Goal: Task Accomplishment & Management: Manage account settings

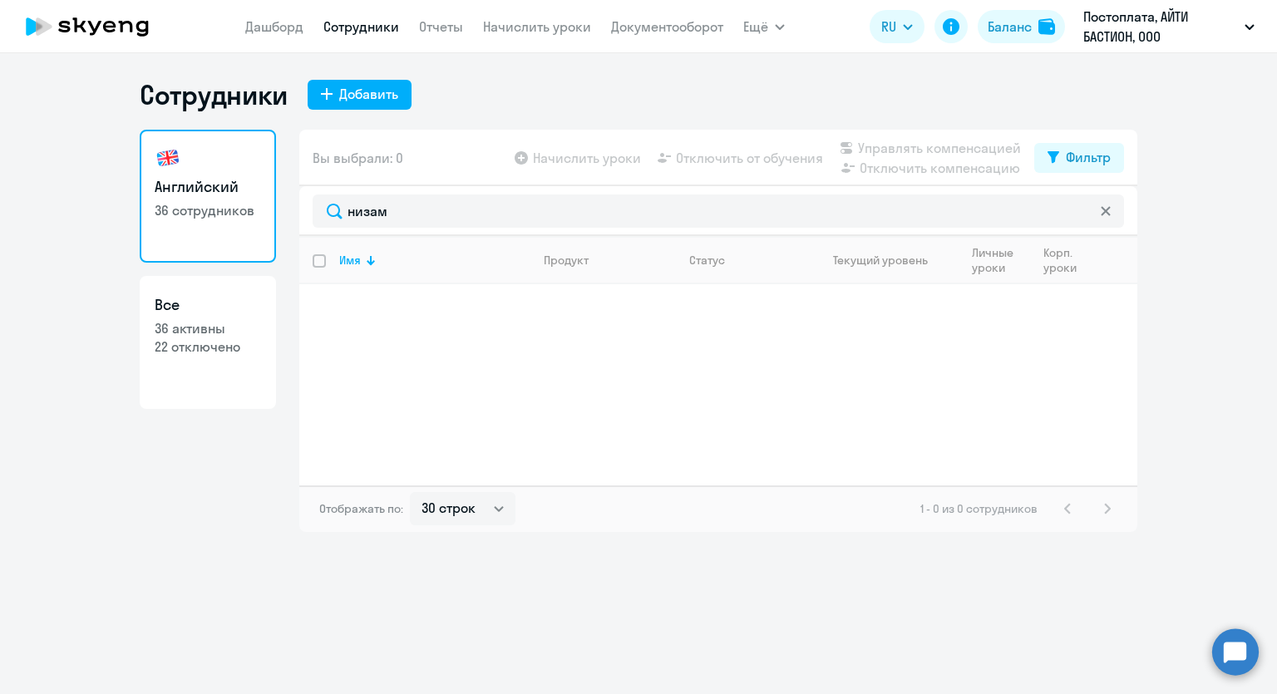
select select "30"
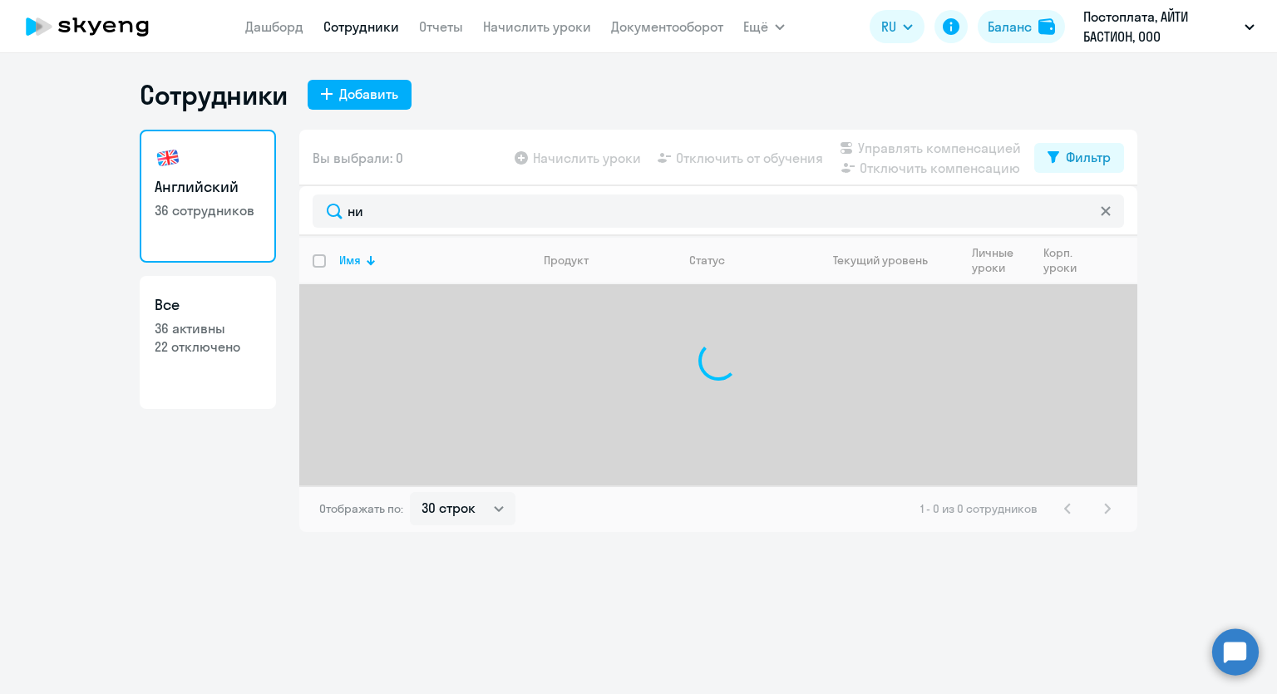
type input "н"
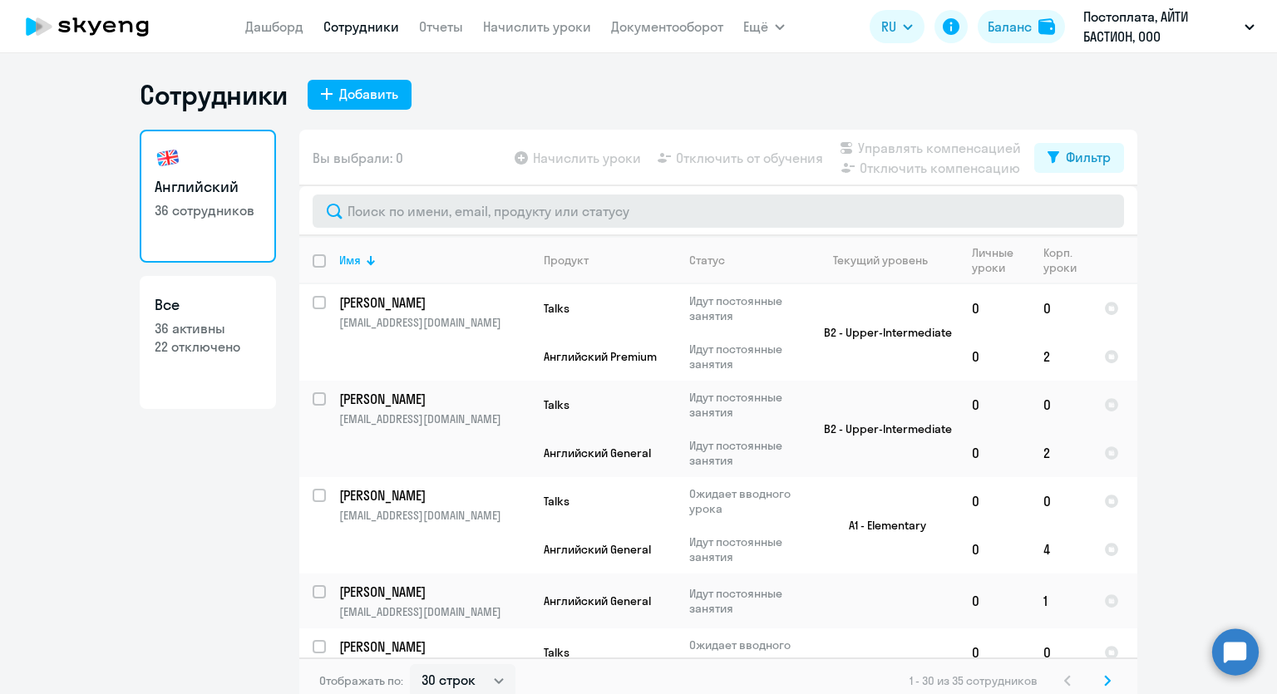
click at [514, 204] on input "text" at bounding box center [718, 211] width 811 height 33
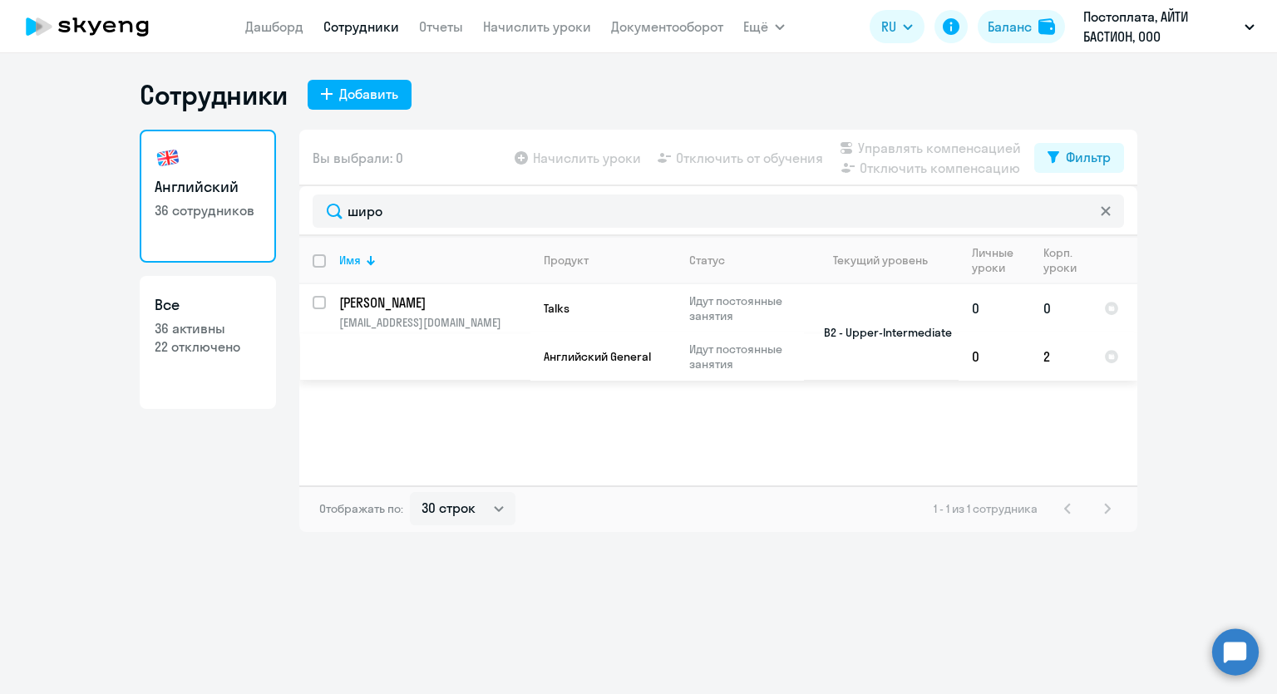
type input "широ"
click at [320, 300] on input "select row 15925586" at bounding box center [329, 312] width 33 height 33
checkbox input "true"
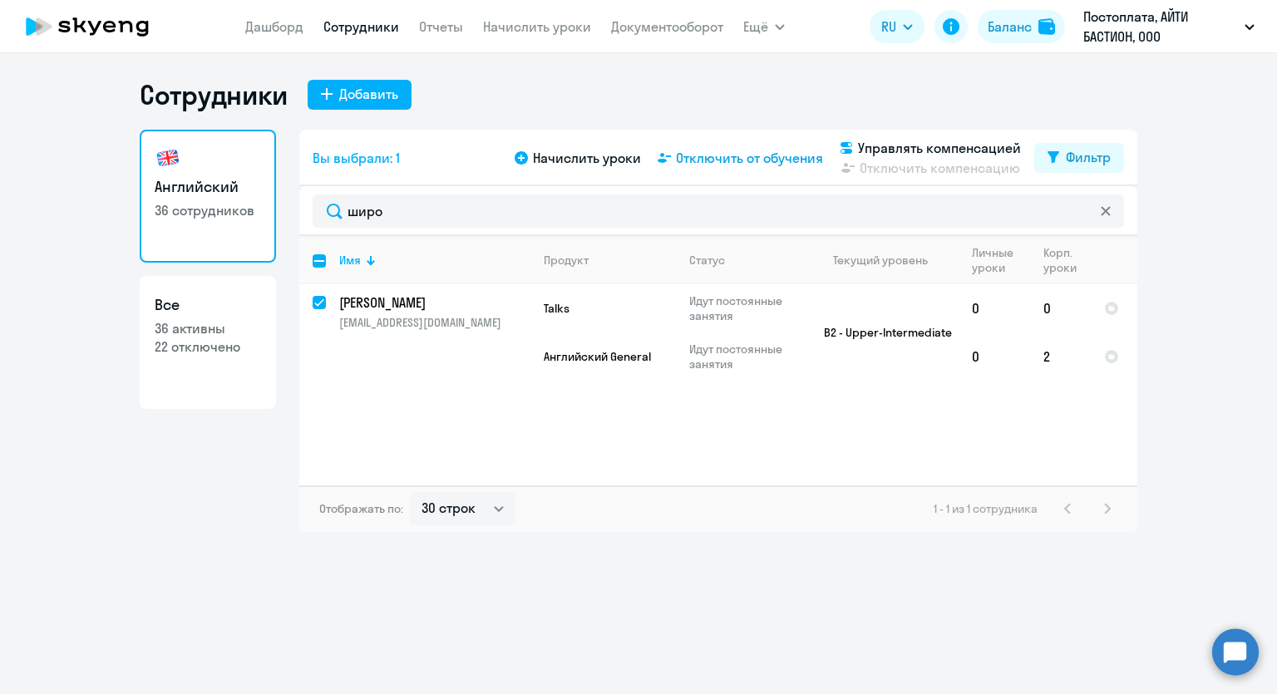
click at [737, 158] on span "Отключить от обучения" at bounding box center [749, 158] width 147 height 20
select select "all"
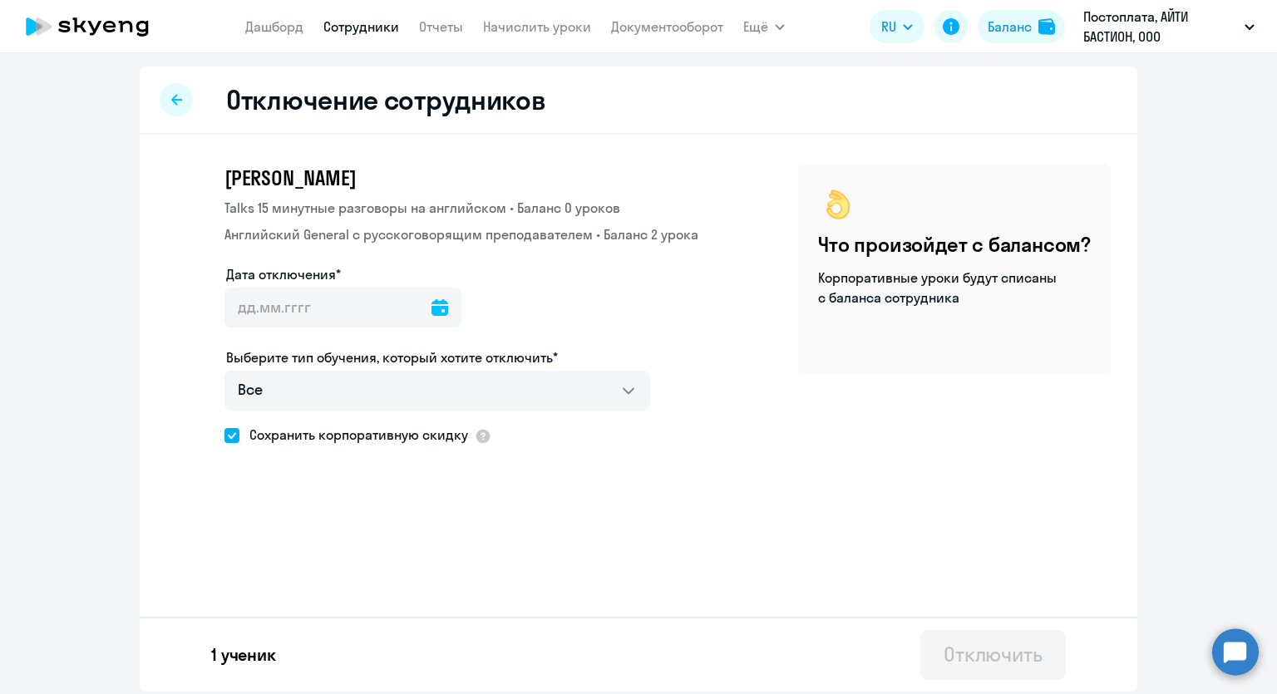
click at [437, 307] on icon at bounding box center [439, 307] width 17 height 17
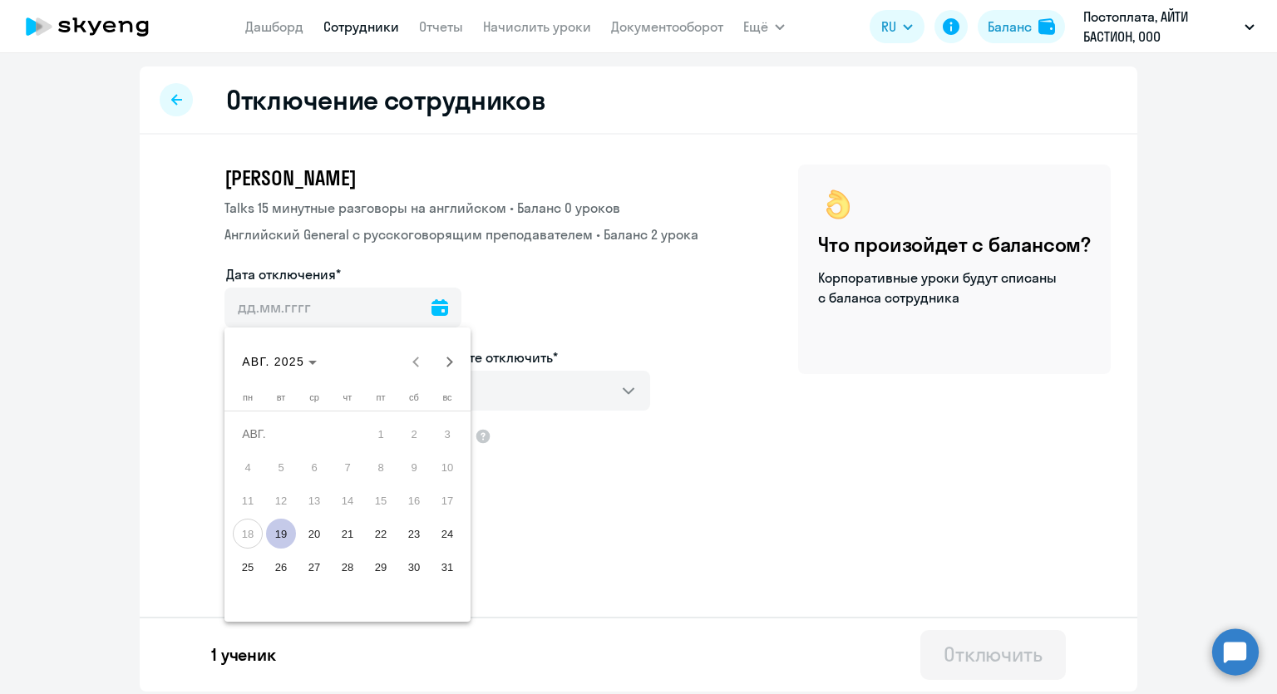
click at [281, 534] on span "19" at bounding box center [281, 534] width 30 height 30
type input "[DATE]"
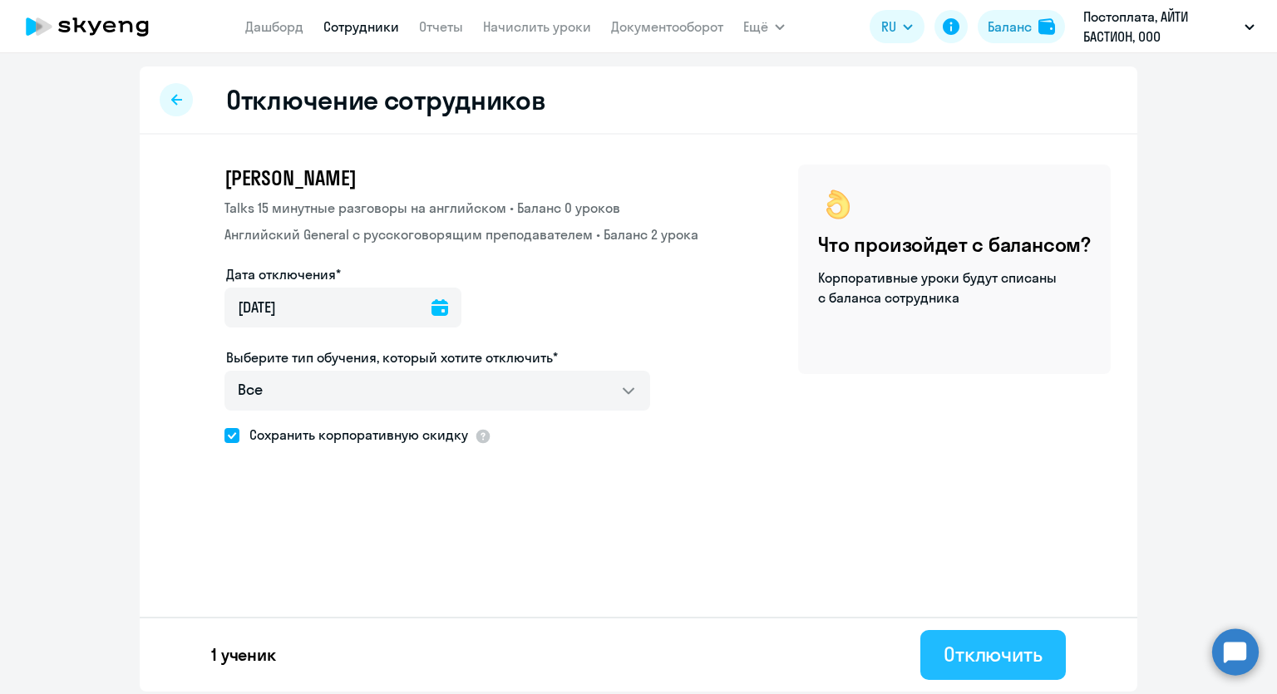
click at [1002, 658] on div "Отключить" at bounding box center [992, 654] width 99 height 27
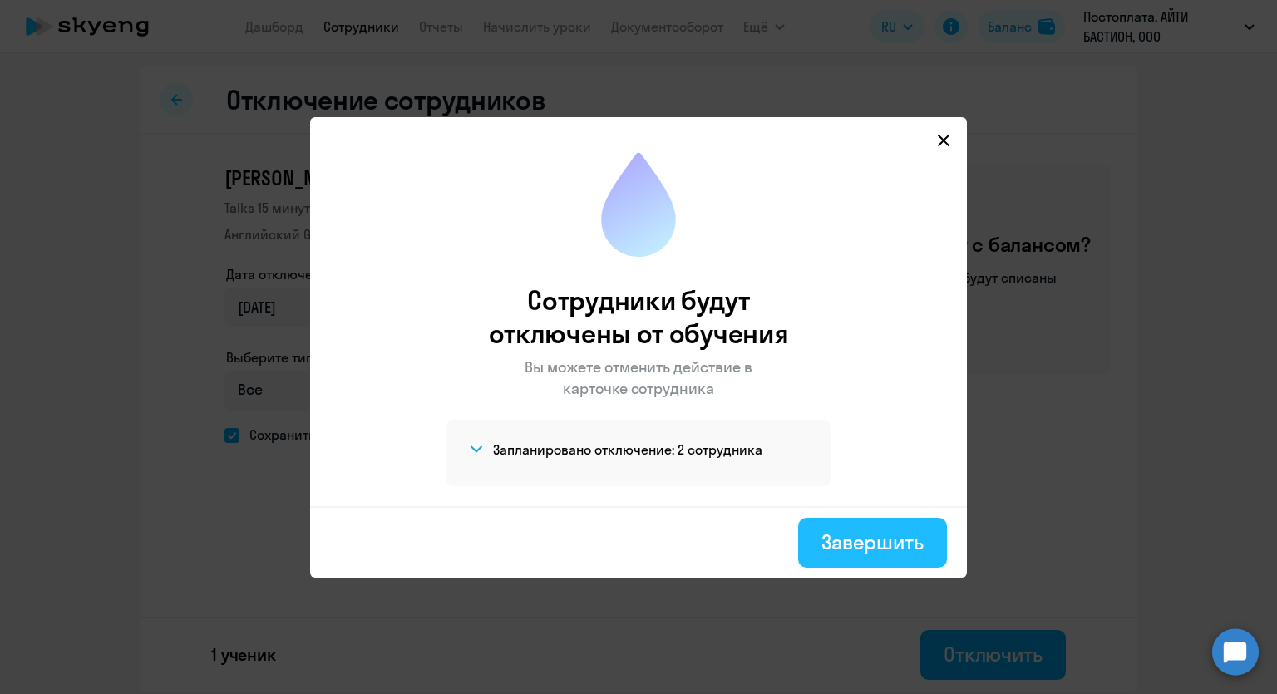
click at [840, 539] on div "Завершить" at bounding box center [872, 542] width 102 height 27
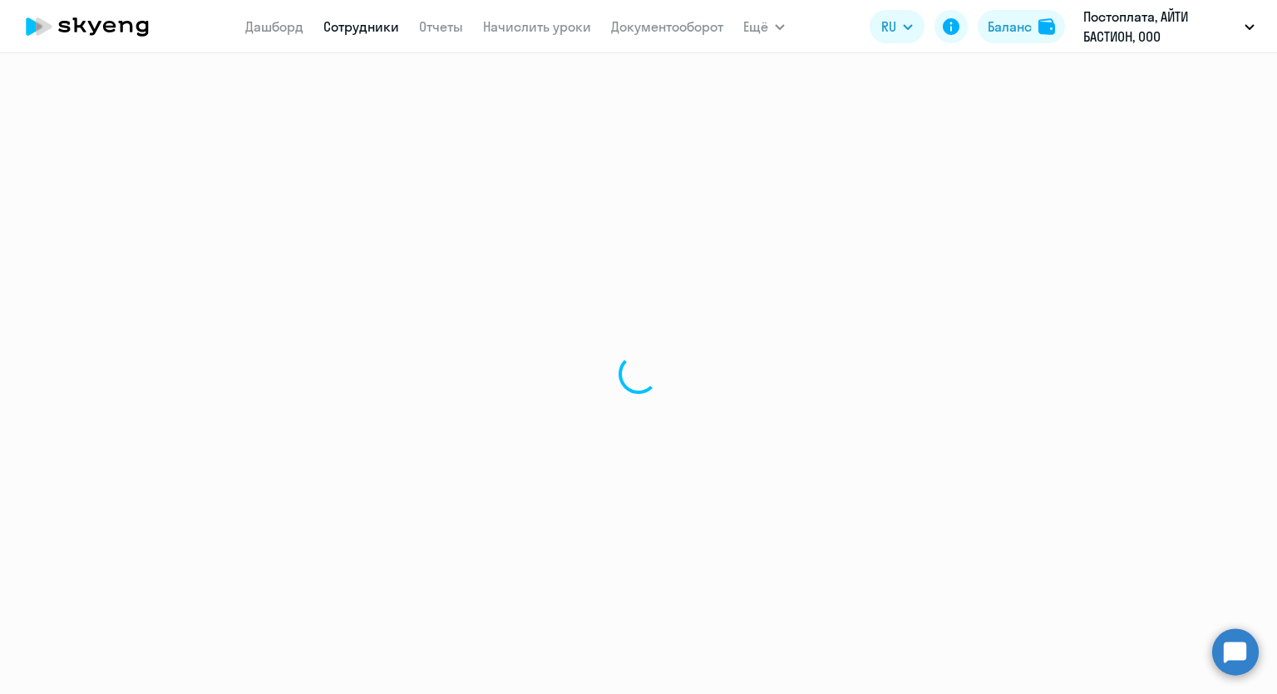
select select "30"
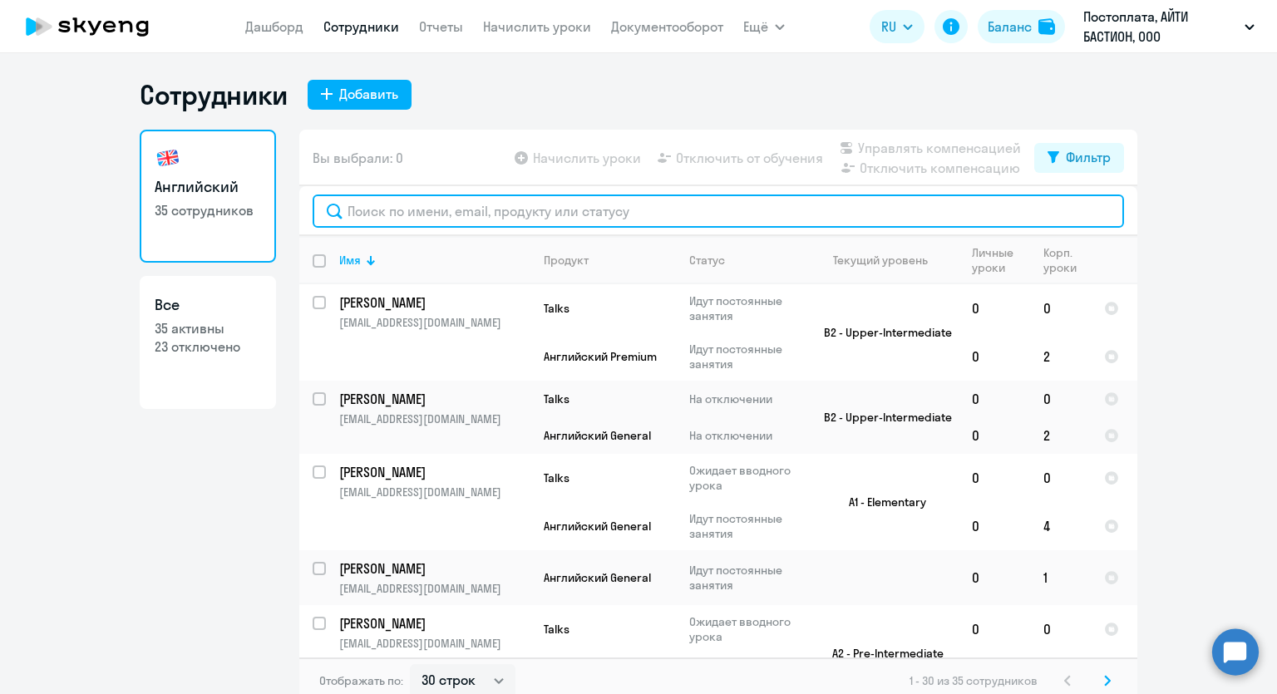
click at [567, 218] on input "text" at bounding box center [718, 211] width 811 height 33
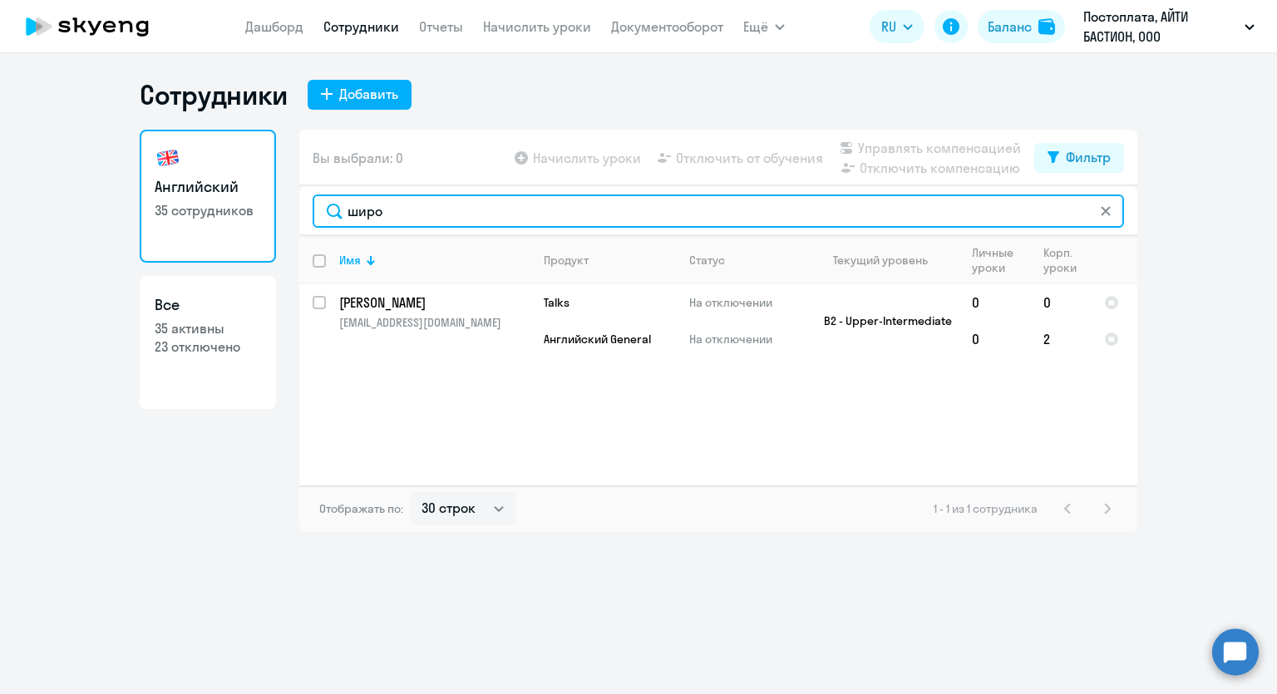
type input "широ"
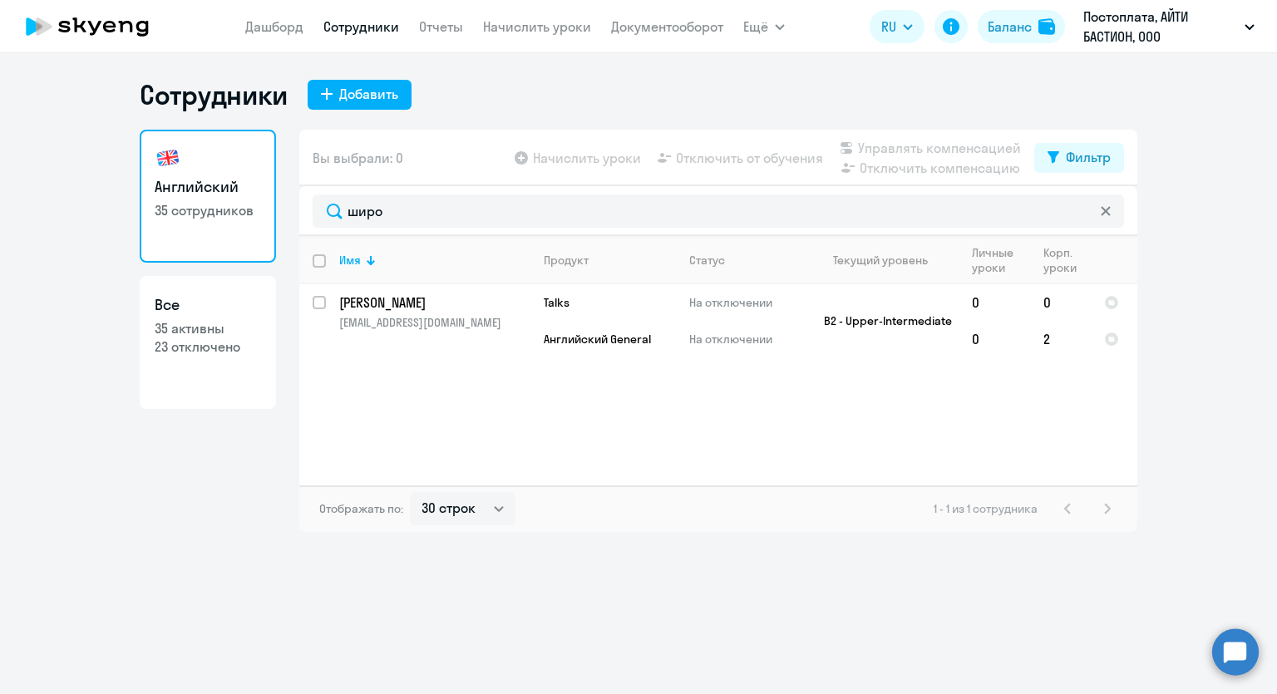
click at [783, 534] on div "Сотрудники Добавить Английский 35 сотрудников Все 35 активны 23 отключено Вы вы…" at bounding box center [638, 373] width 1277 height 641
